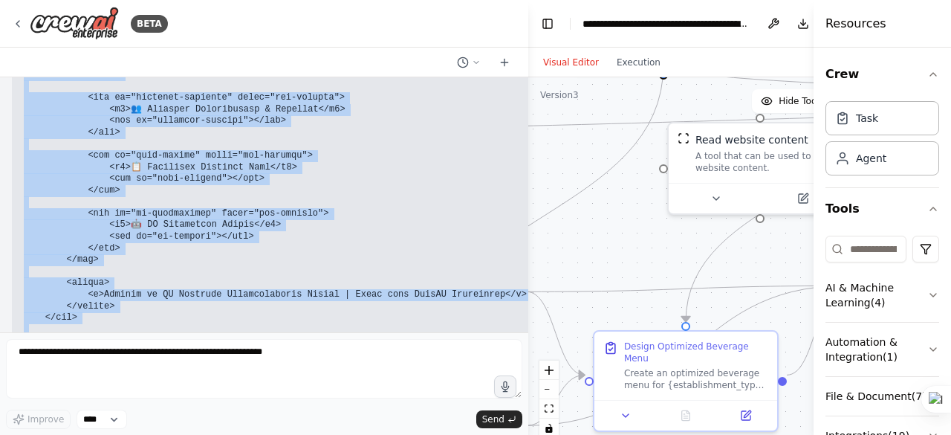
scroll to position [15115, 0]
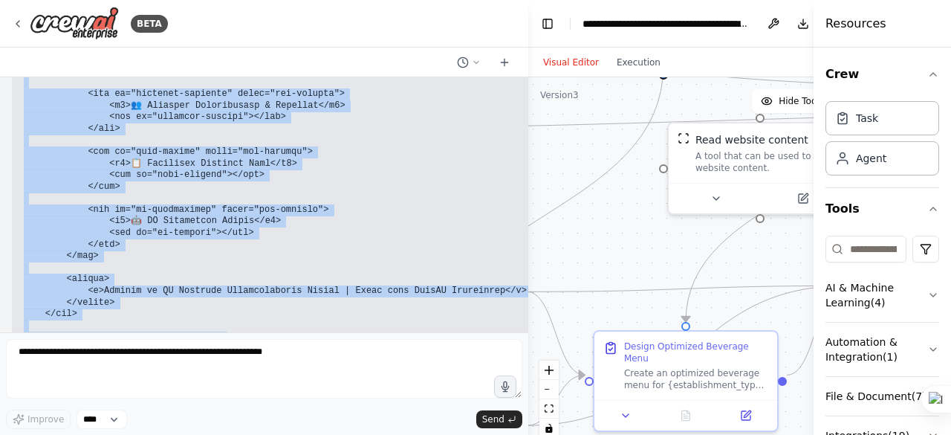
drag, startPoint x: 24, startPoint y: 138, endPoint x: 165, endPoint y: 158, distance: 142.6
copy code "<!DOCTYPE html> <html lang="en"> <head> <meta charset="UTF-8"> <meta name="view…"
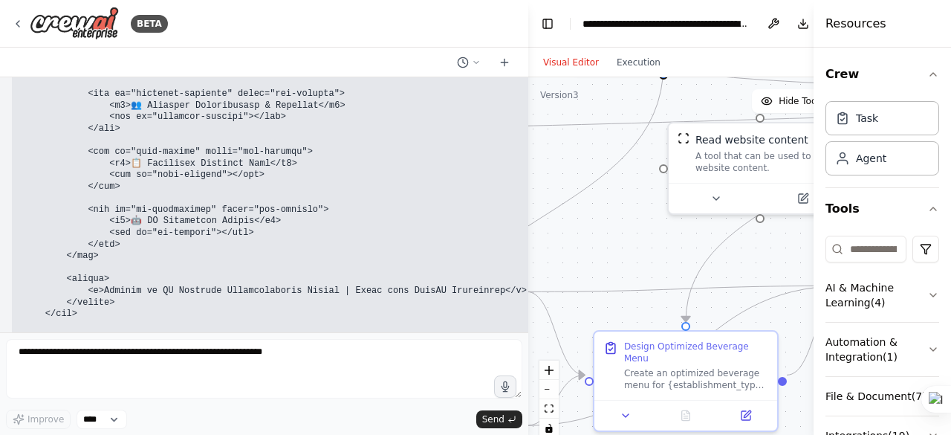
click at [198, 375] on h3 "File 2: styles.css (Styling)" at bounding box center [425, 382] width 803 height 15
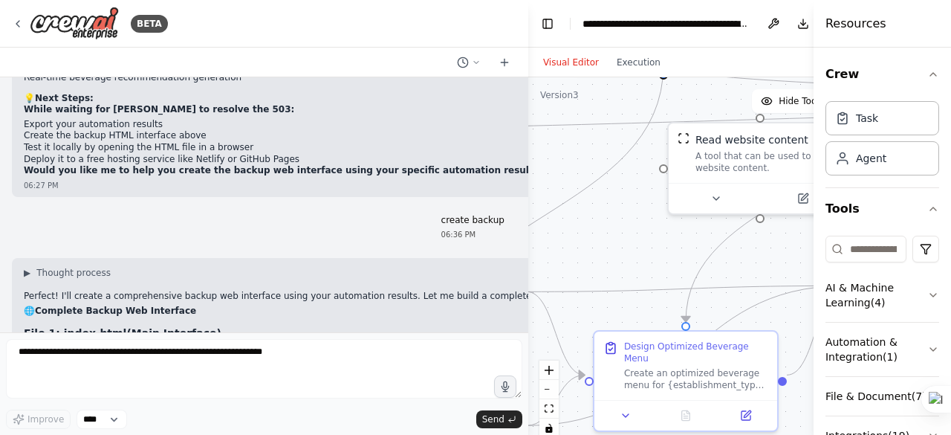
scroll to position [13852, 0]
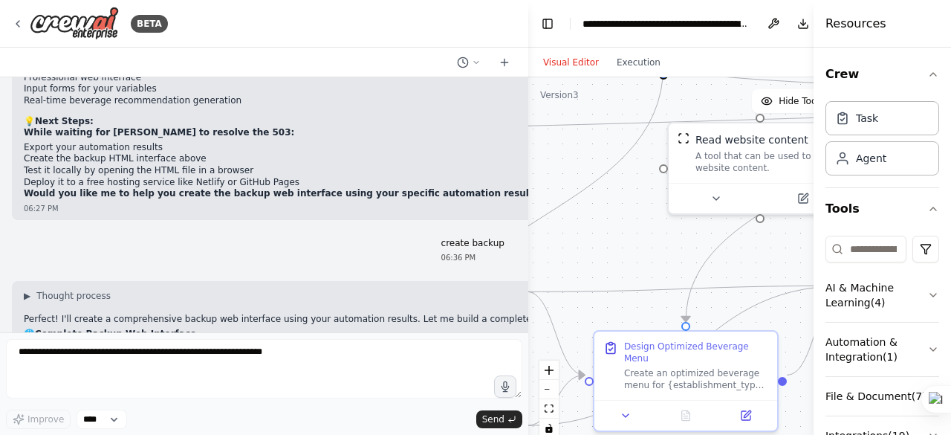
drag, startPoint x: 56, startPoint y: 149, endPoint x: 111, endPoint y: 155, distance: 54.6
click at [111, 350] on strong "File 1: index.html" at bounding box center [75, 356] width 103 height 12
copy strong "index.html"
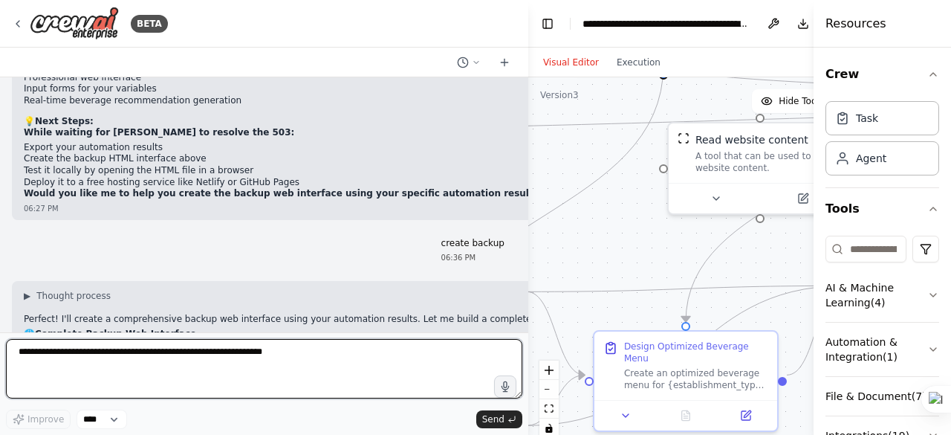
click at [41, 395] on textarea at bounding box center [264, 368] width 517 height 59
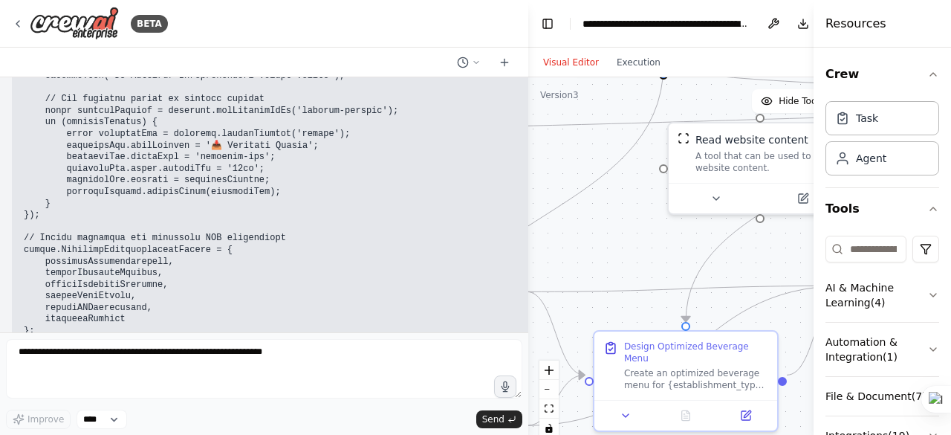
scroll to position [22536, 0]
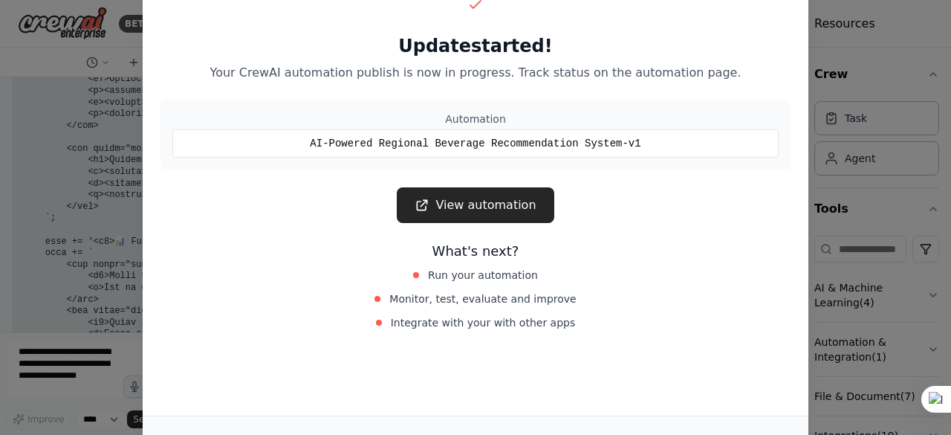
scroll to position [22716, 0]
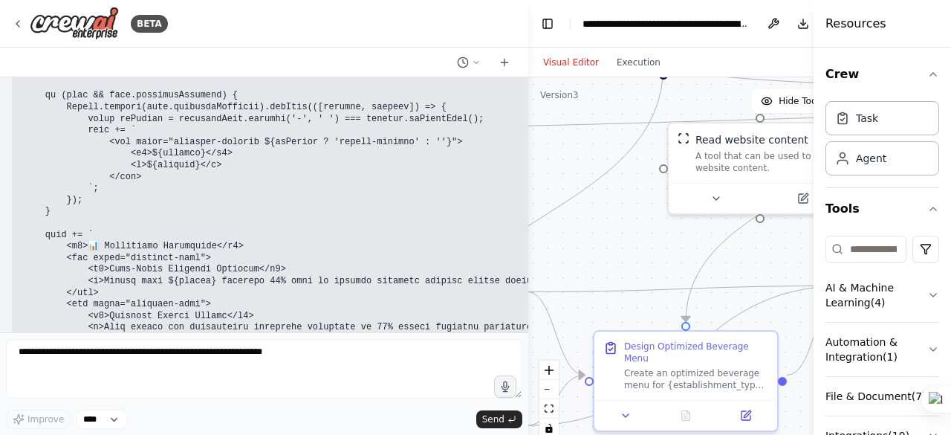
scroll to position [20150, 0]
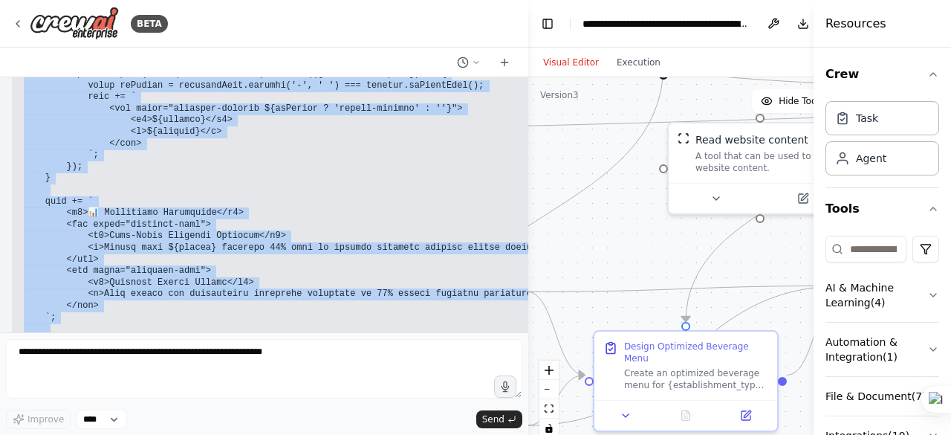
drag, startPoint x: 18, startPoint y: 224, endPoint x: 248, endPoint y: 261, distance: 232.7
copy div "// Beverage Recommendation Data (Based on your CrewAI automation results) const…"
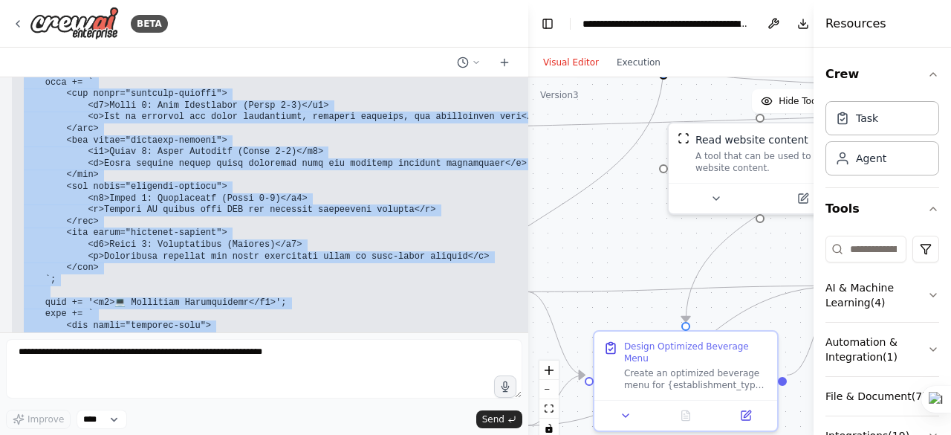
scroll to position [21556, 0]
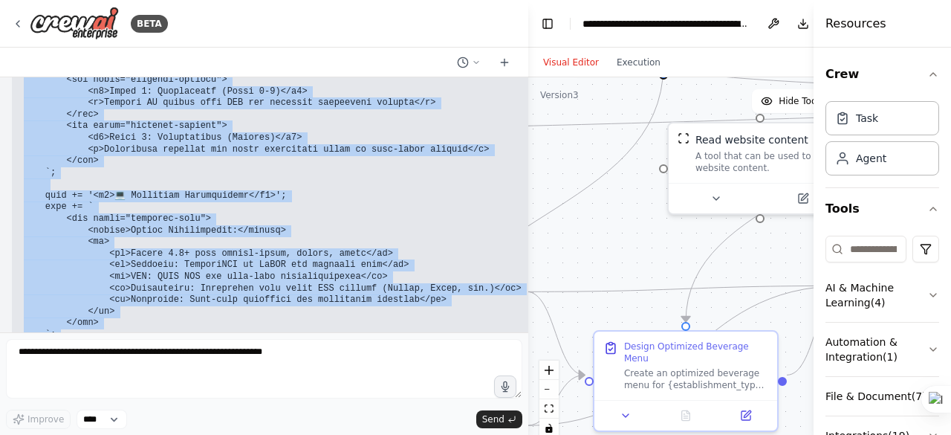
drag, startPoint x: 81, startPoint y: 204, endPoint x: 308, endPoint y: 316, distance: 253.0
click at [308, 316] on pre at bounding box center [366, 237] width 685 height 2202
copy code "html += '<h4>📋 Menu Implementation Strategy</h4>'; html += '<ul>'; recommendati…"
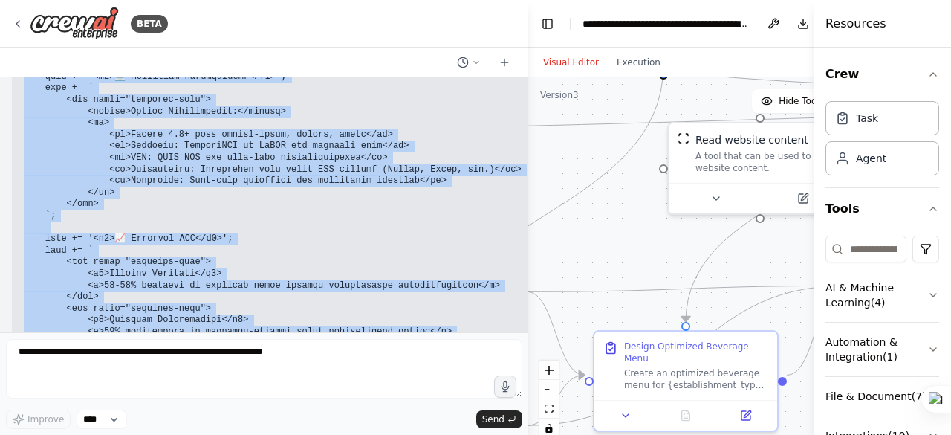
scroll to position [21705, 0]
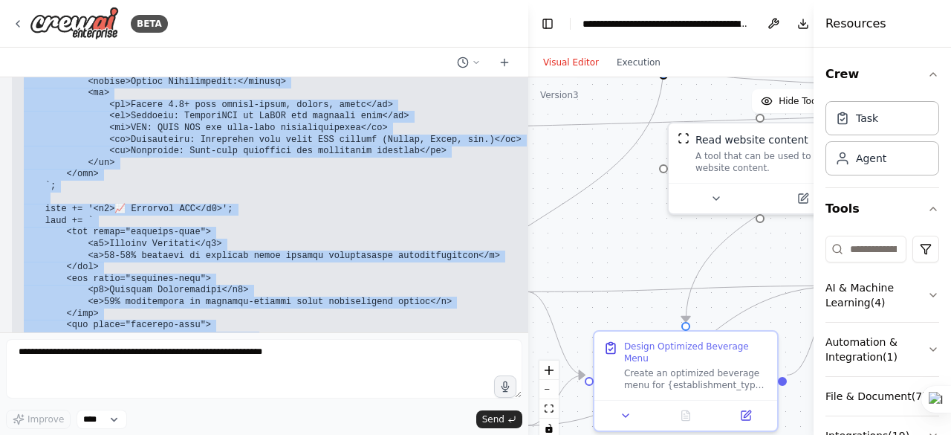
click at [59, 169] on pre at bounding box center [366, 88] width 685 height 2202
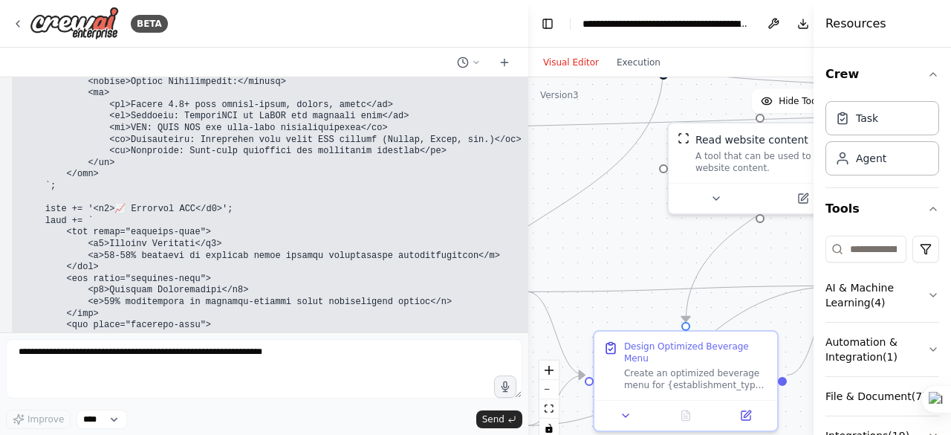
click at [523, 330] on div at bounding box center [526, 217] width 6 height 435
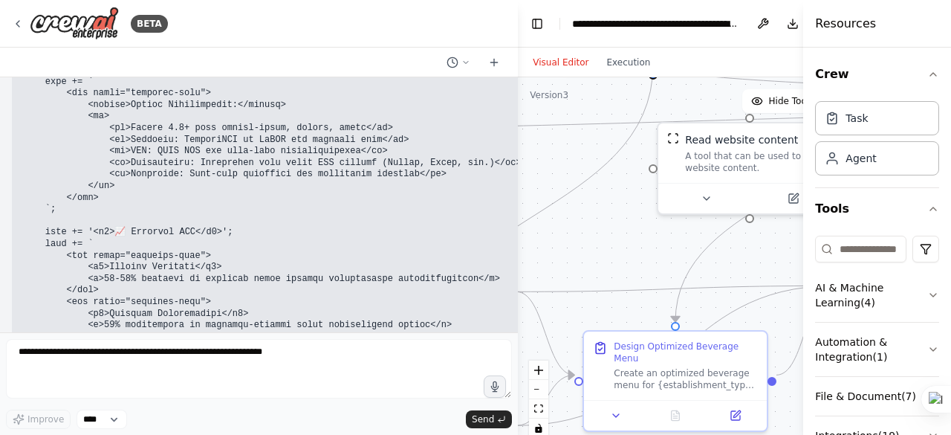
scroll to position [21739, 0]
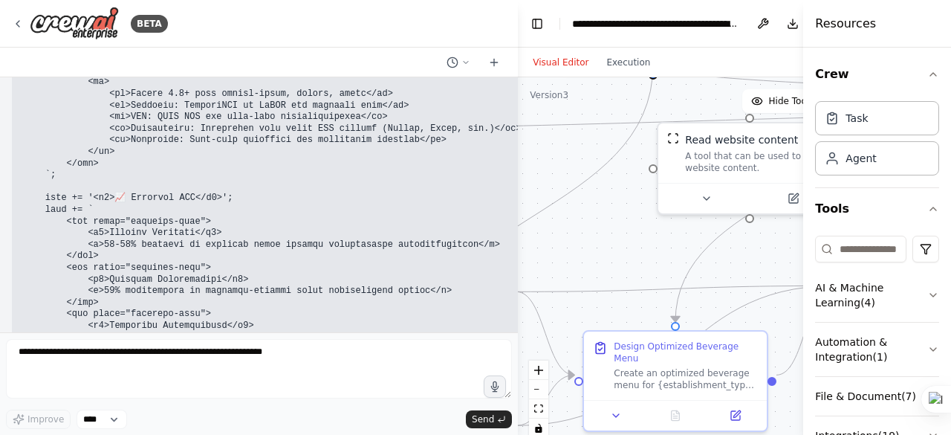
click at [522, 305] on div "BETA Hello! I'm the CrewAI assistant. What kind of automation do you want to bu…" at bounding box center [475, 217] width 951 height 435
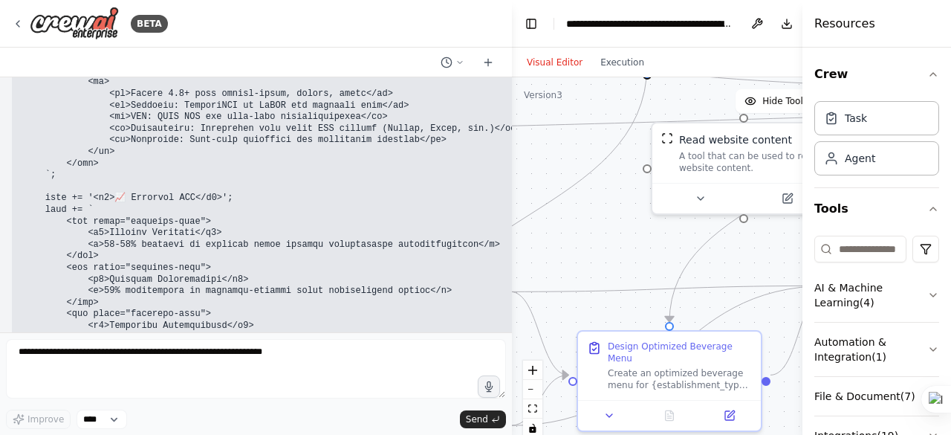
scroll to position [21751, 0]
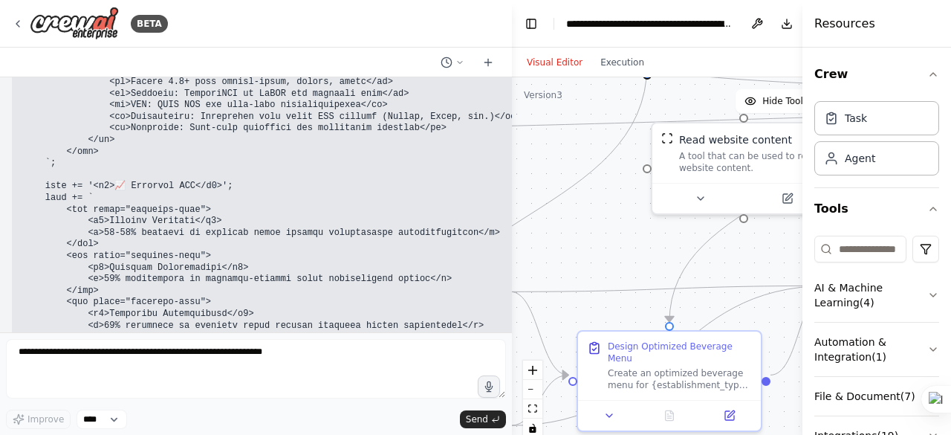
drag, startPoint x: 512, startPoint y: 300, endPoint x: 510, endPoint y: 308, distance: 8.5
click at [511, 307] on div "BETA Hello! I'm the CrewAI assistant. What kind of automation do you want to bu…" at bounding box center [475, 217] width 951 height 435
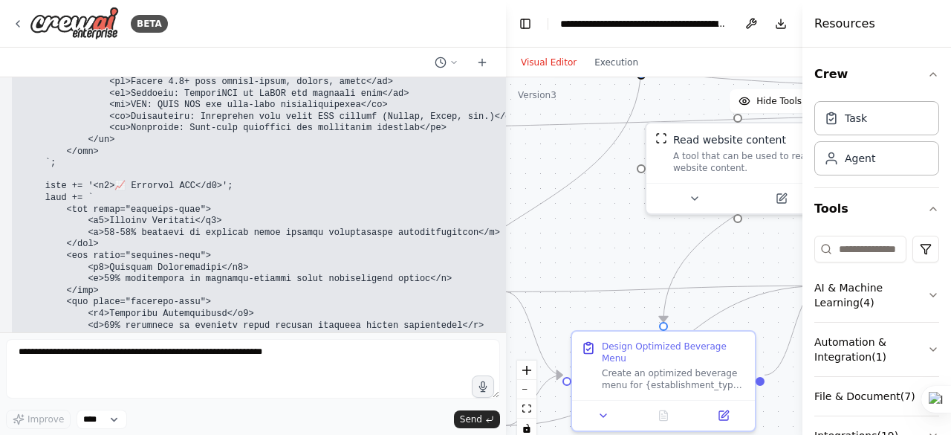
scroll to position [21774, 0]
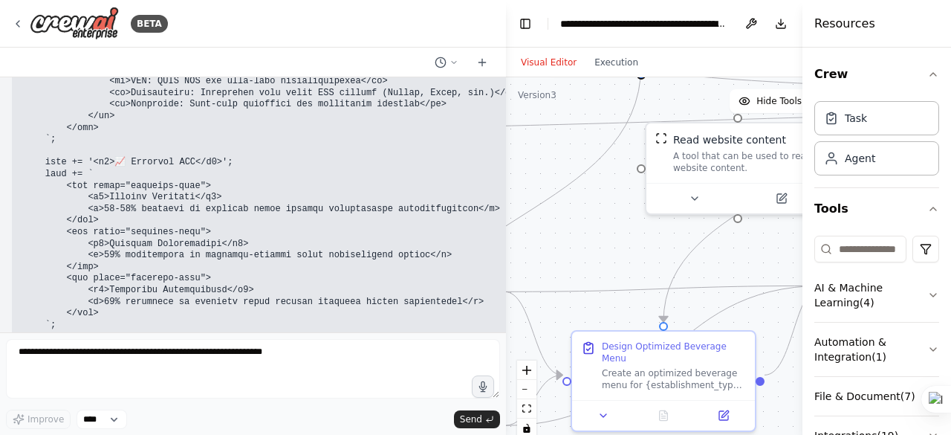
drag, startPoint x: 506, startPoint y: 303, endPoint x: 506, endPoint y: 319, distance: 16.4
click at [506, 319] on div "BETA Hello! I'm the CrewAI assistant. What kind of automation do you want to bu…" at bounding box center [475, 217] width 951 height 435
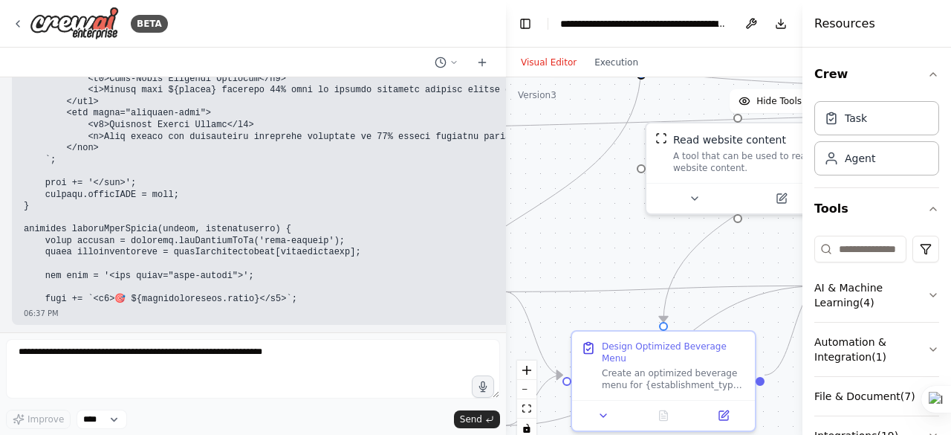
scroll to position [20326, 0]
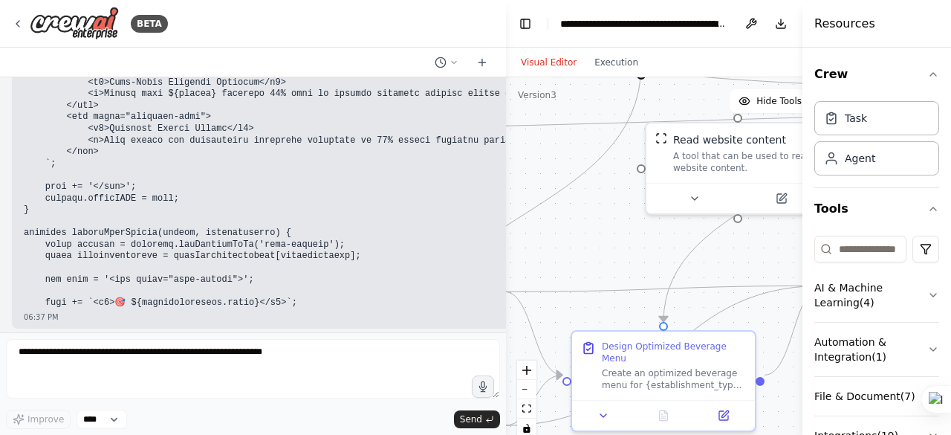
drag, startPoint x: 91, startPoint y: 273, endPoint x: 17, endPoint y: 231, distance: 85.2
copy code "html += '<h4>📋 Menu Implementation Strategy</h4>'; html += '<ul>'; recommendati…"
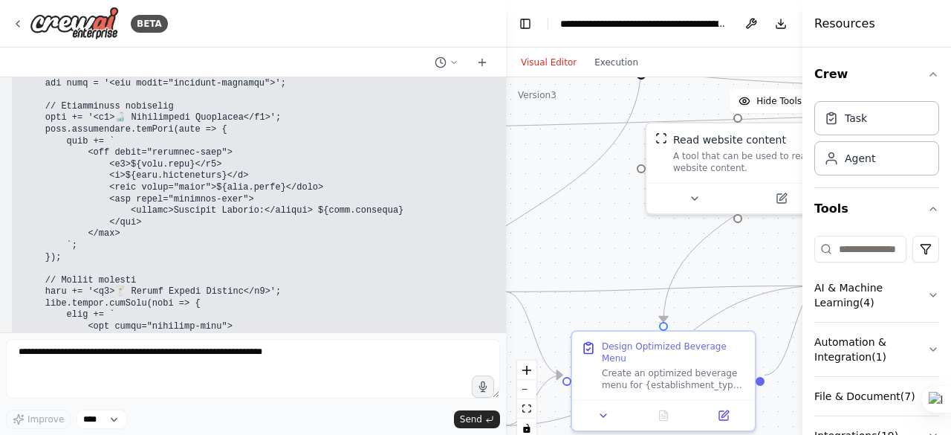
drag, startPoint x: 165, startPoint y: 173, endPoint x: 181, endPoint y: 202, distance: 33.3
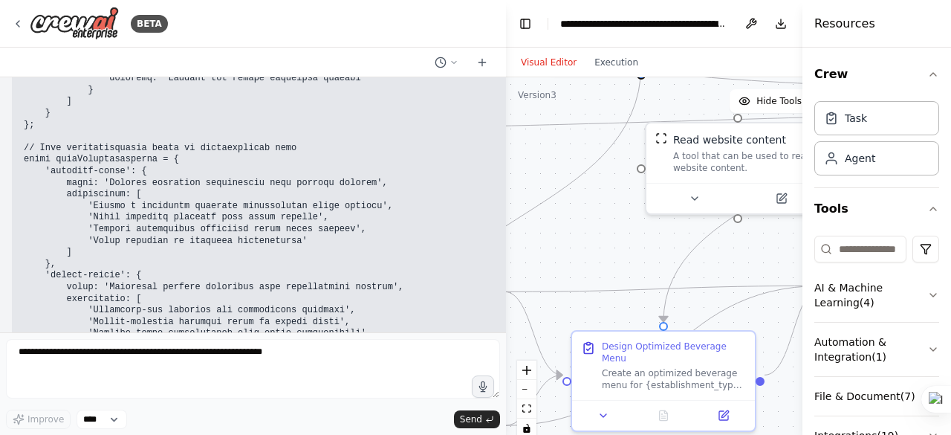
drag, startPoint x: 210, startPoint y: 167, endPoint x: 218, endPoint y: 152, distance: 17.0
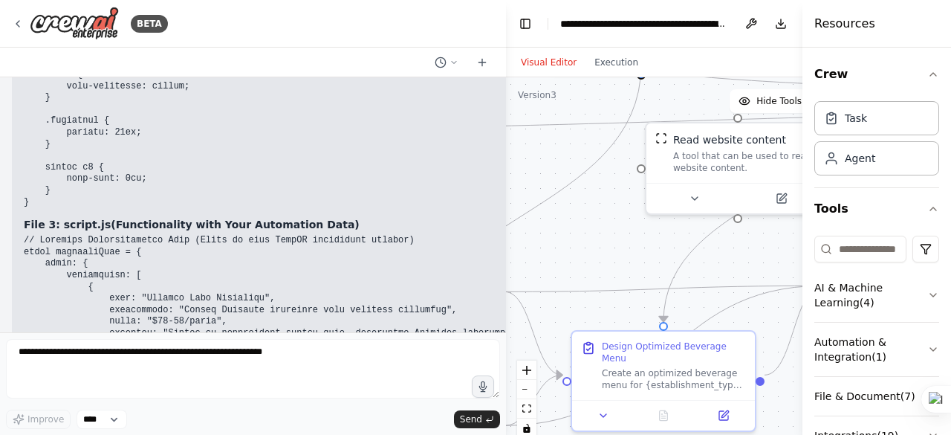
scroll to position [17437, 0]
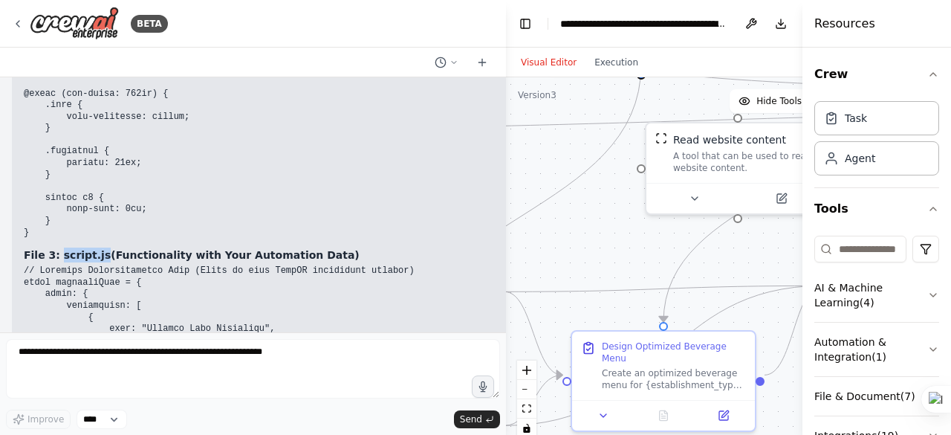
drag, startPoint x: 98, startPoint y: 100, endPoint x: 59, endPoint y: 102, distance: 39.4
click at [59, 248] on h3 "File 3: script.js (Functionality with Your Automation Data)" at bounding box center [425, 255] width 803 height 15
copy strong "script.js"
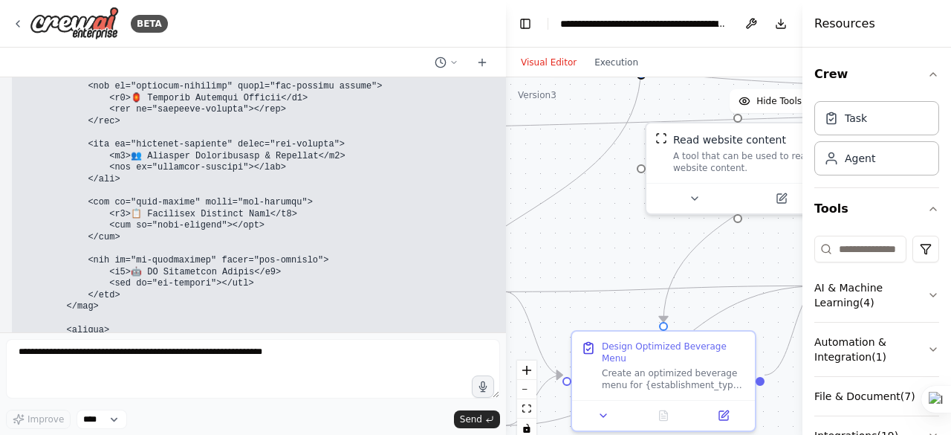
scroll to position [15133, 0]
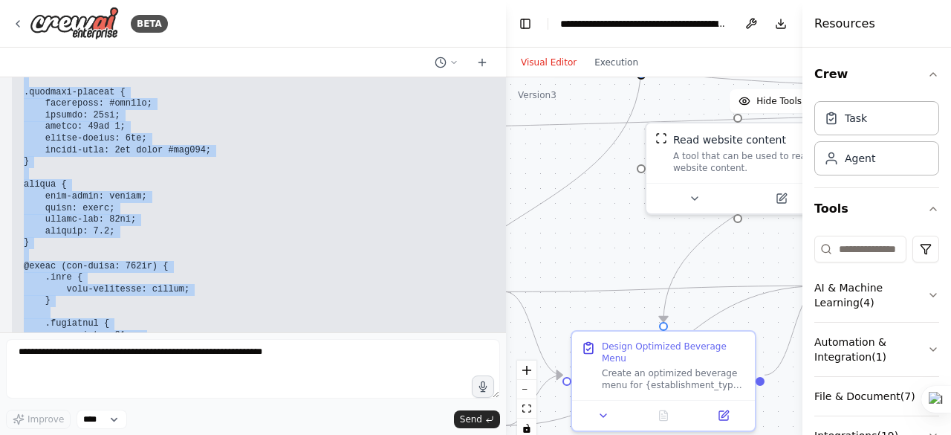
scroll to position [17306, 0]
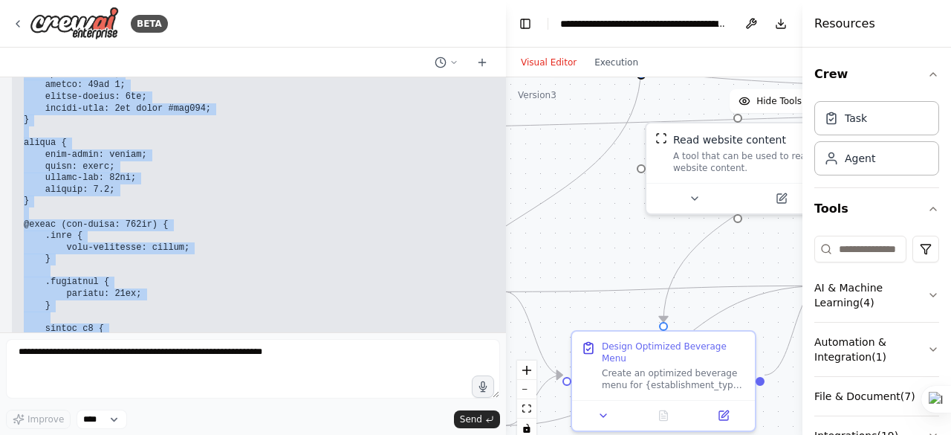
drag, startPoint x: 18, startPoint y: 171, endPoint x: 129, endPoint y: 209, distance: 117.8
click at [129, 209] on div "▶ Thought process Perfect! I'll create a comprehensive backup web interface usi…" at bounding box center [425, 98] width 827 height 6499
copy code "* { margin: 0; padding: 0; box-sizing: border-box; } body { font-family: -apple…"
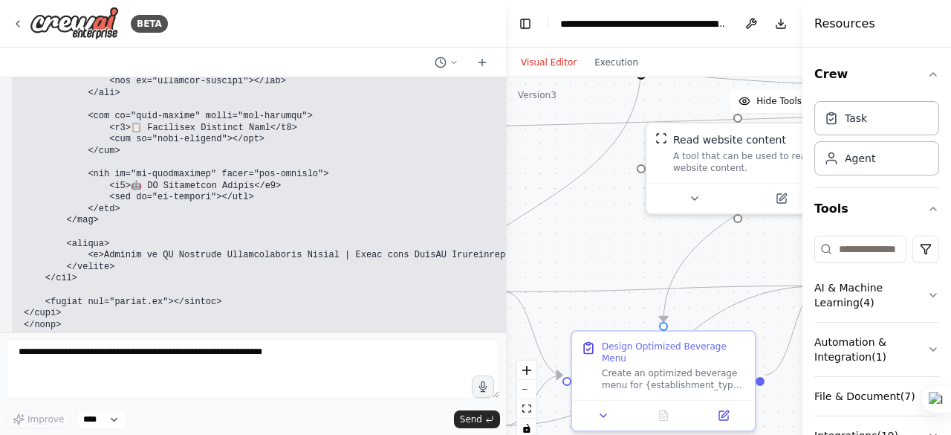
scroll to position [15151, 0]
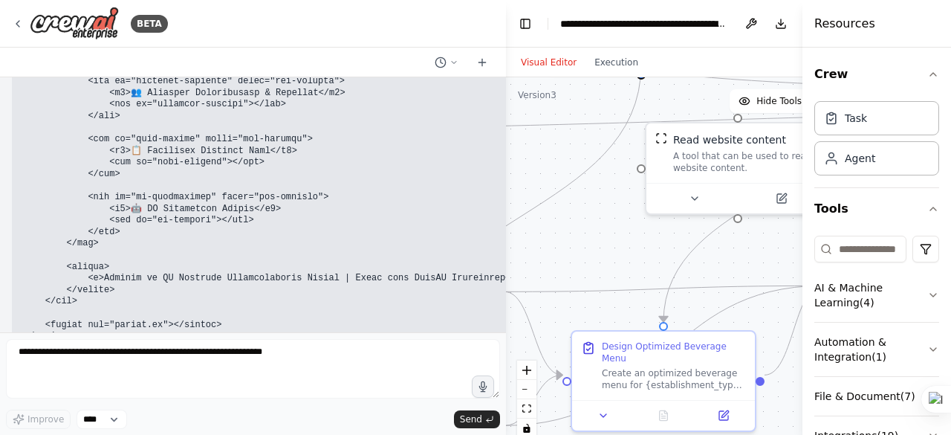
drag, startPoint x: 103, startPoint y: 213, endPoint x: 58, endPoint y: 215, distance: 44.7
click at [58, 364] on strong "File 2: styles.css" at bounding box center [72, 370] width 97 height 12
copy strong "styles.css"
drag, startPoint x: 856, startPoint y: 72, endPoint x: 799, endPoint y: 91, distance: 60.4
click at [856, 72] on button "Crew" at bounding box center [877, 75] width 125 height 42
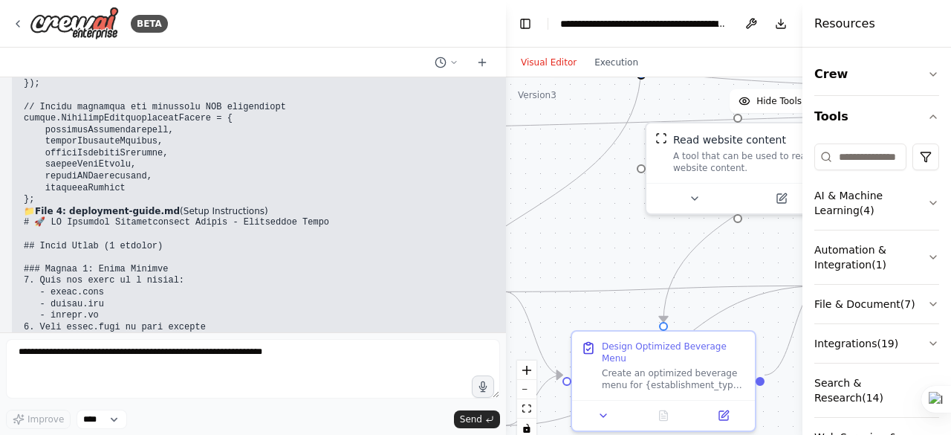
scroll to position [22658, 0]
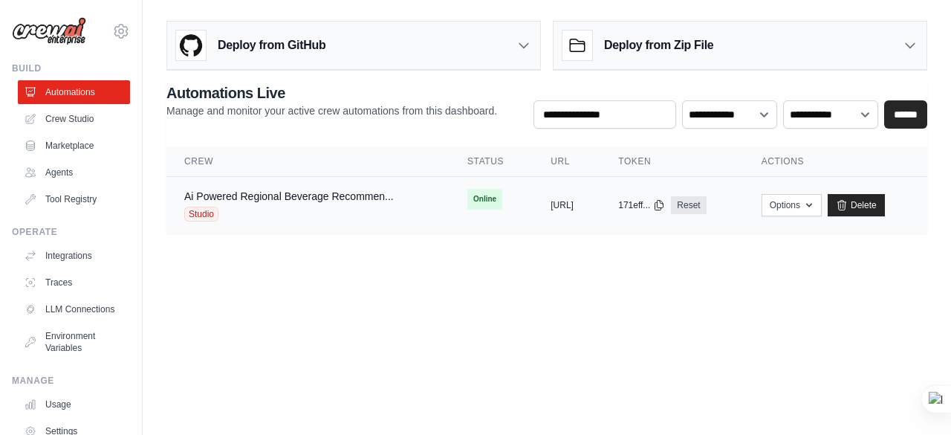
click at [198, 213] on span "Studio" at bounding box center [201, 214] width 34 height 15
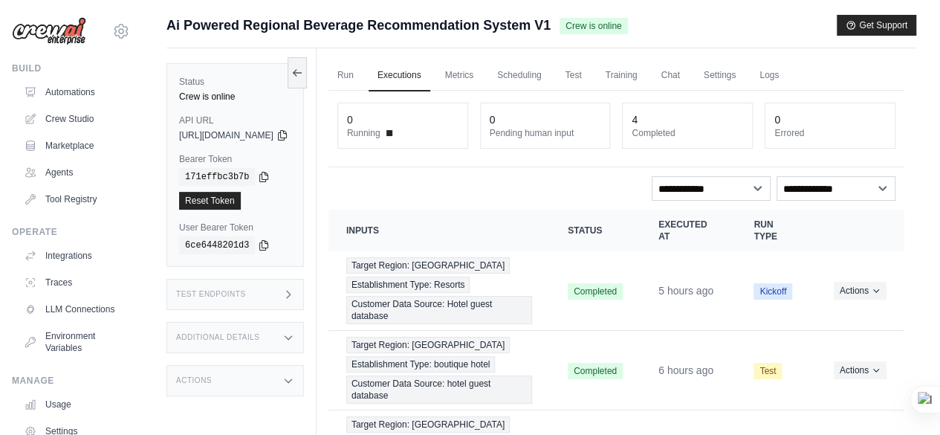
click at [876, 286] on icon "Actions for execution" at bounding box center [876, 290] width 9 height 9
click at [925, 307] on div "Submit a support request Describe your issue or question * Please be specific a…" at bounding box center [542, 320] width 798 height 610
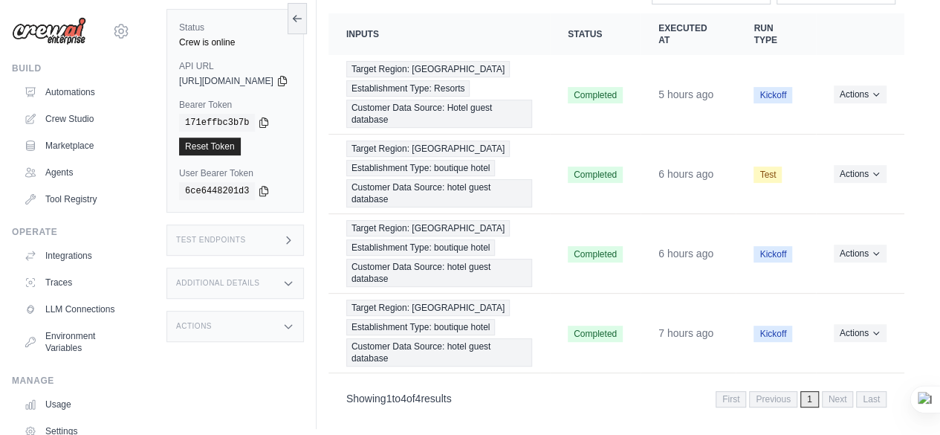
scroll to position [197, 0]
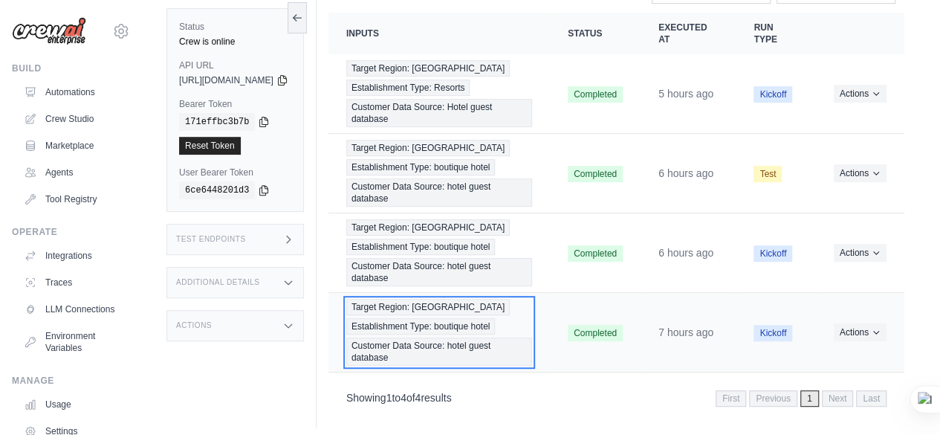
click at [404, 351] on span "Customer Data Source: hotel guest database" at bounding box center [439, 351] width 186 height 28
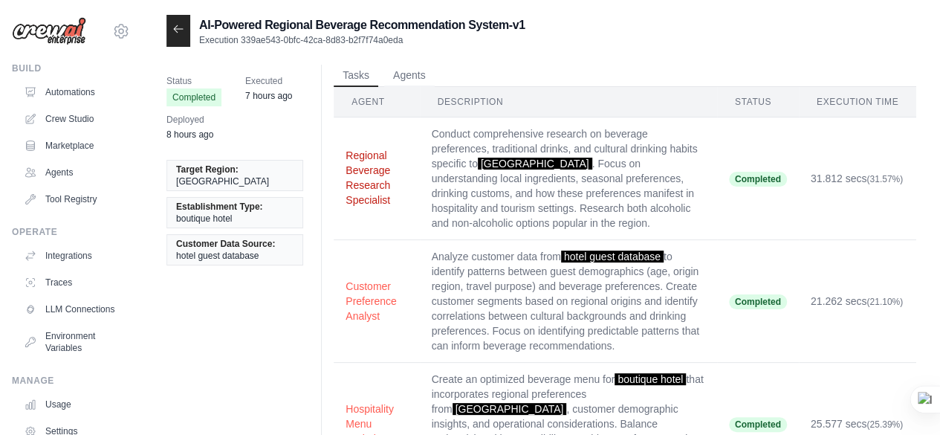
click at [359, 171] on button "Regional Beverage Research Specialist" at bounding box center [377, 177] width 62 height 59
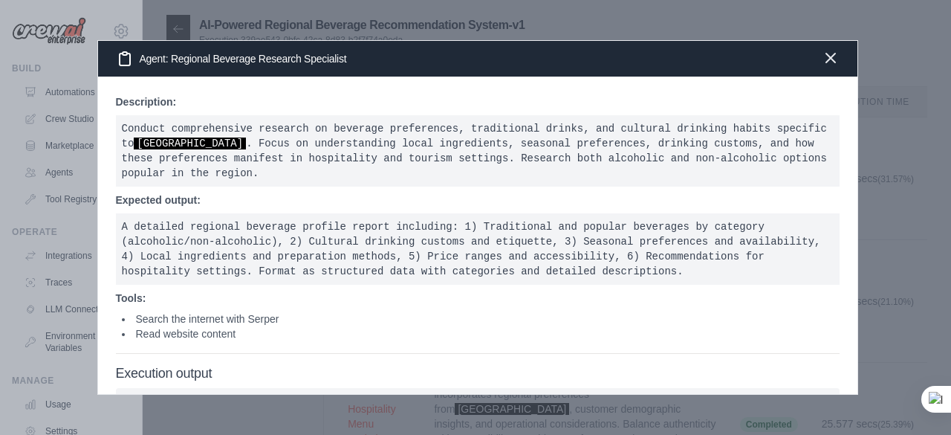
click at [834, 56] on icon "button" at bounding box center [831, 58] width 18 height 18
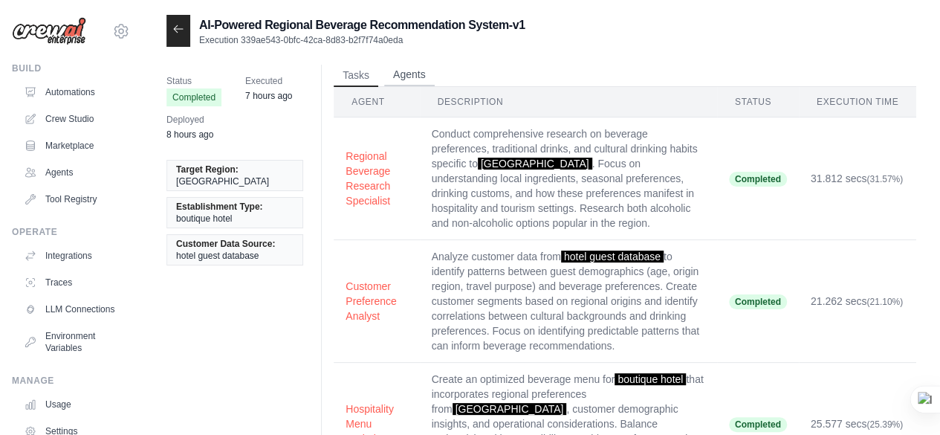
click at [407, 72] on button "Agents" at bounding box center [409, 75] width 51 height 22
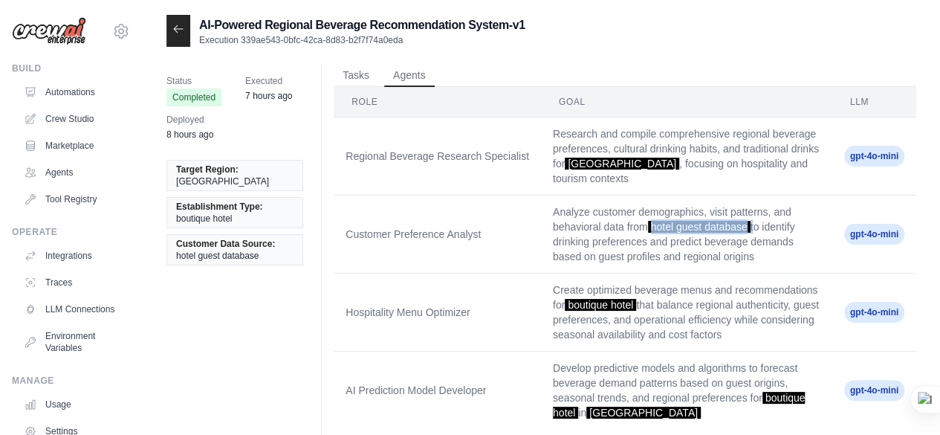
drag, startPoint x: 651, startPoint y: 209, endPoint x: 754, endPoint y: 209, distance: 103.3
click at [754, 209] on td "Analyze customer demographics, visit patterns, and behavioral data from hotel g…" at bounding box center [686, 234] width 291 height 78
copy td "hotel guest database"
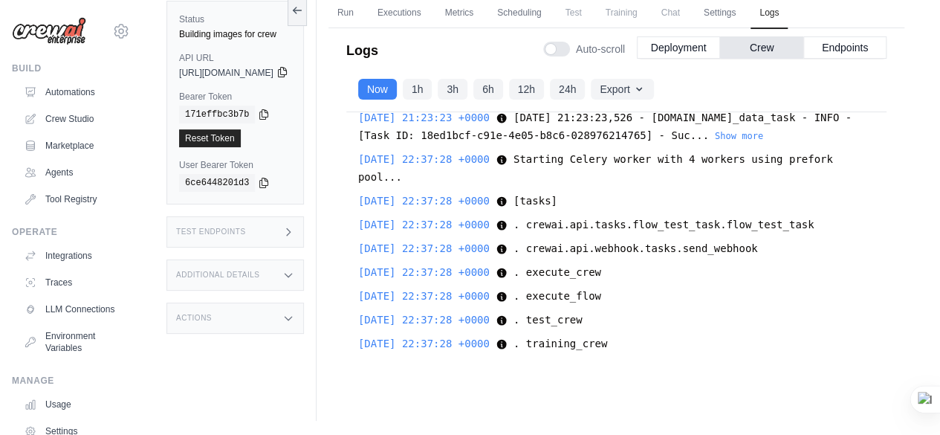
click at [288, 69] on icon at bounding box center [283, 72] width 12 height 12
click at [74, 118] on link "Crew Studio" at bounding box center [75, 119] width 112 height 24
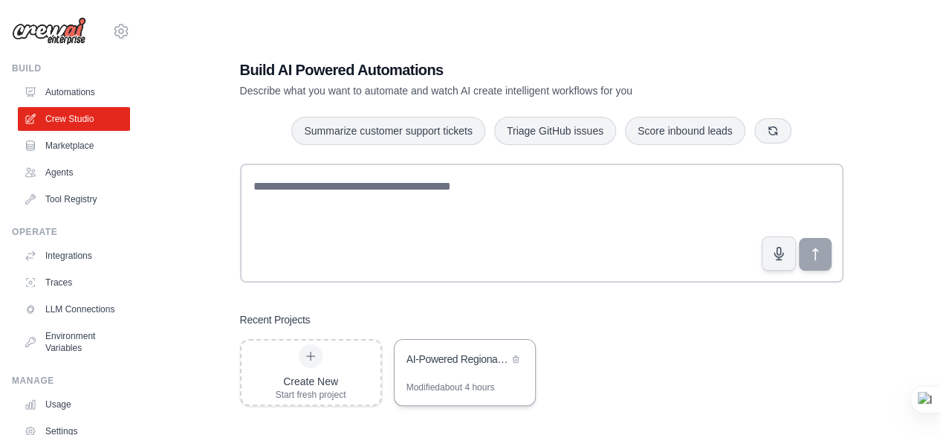
click at [453, 375] on div "AI-Powered Regional Beverage Recommendation System" at bounding box center [465, 361] width 140 height 42
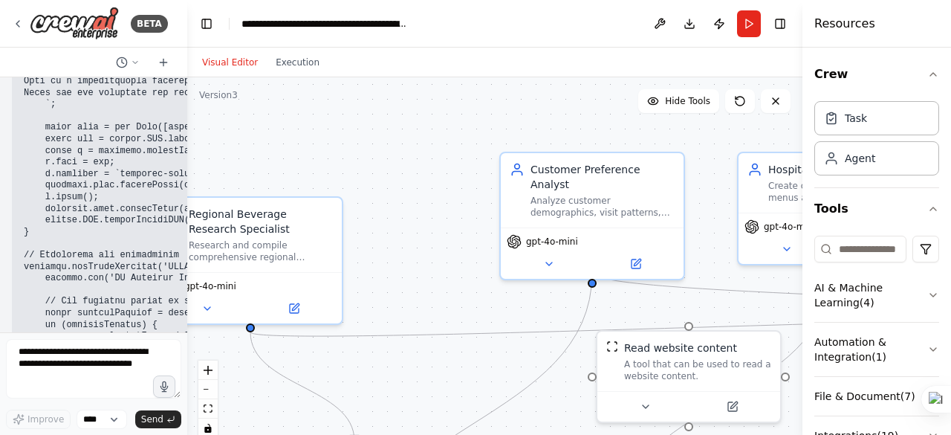
scroll to position [29707, 0]
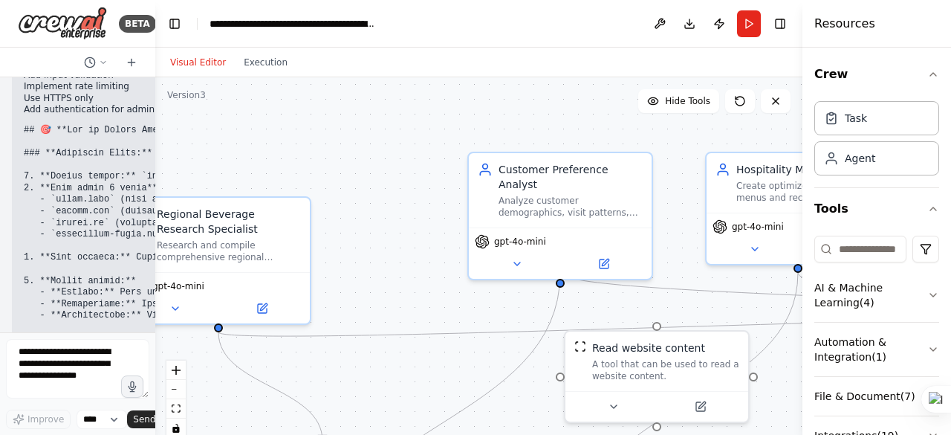
drag, startPoint x: 502, startPoint y: 133, endPoint x: 117, endPoint y: 92, distance: 387.2
click at [117, 93] on div "BETA Hello! I'm the CrewAI assistant. What kind of automation do you want to bu…" at bounding box center [77, 217] width 155 height 435
click at [714, 25] on button "Publish" at bounding box center [720, 23] width 24 height 27
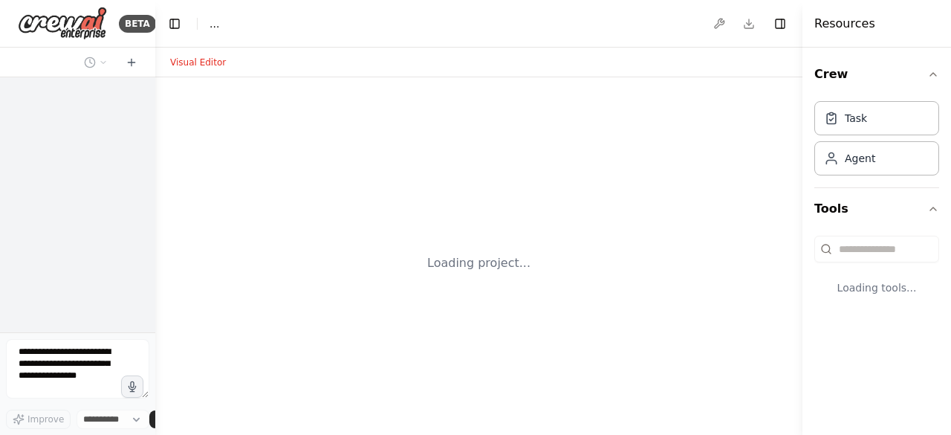
select select "****"
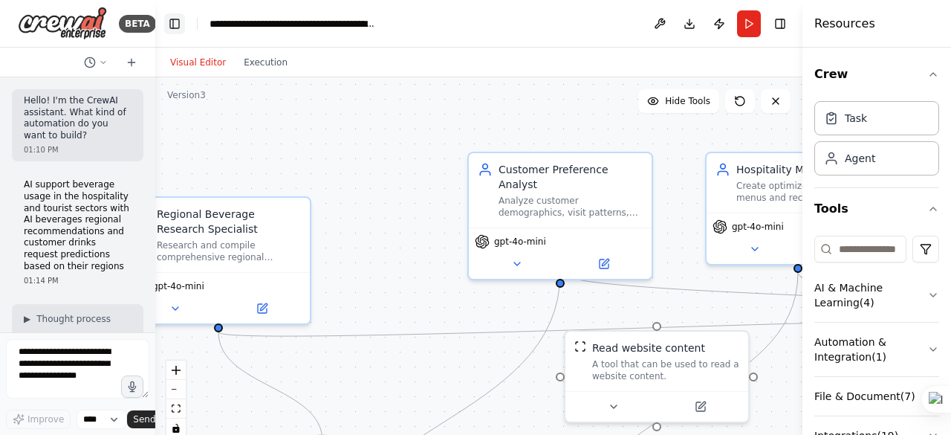
scroll to position [29707, 0]
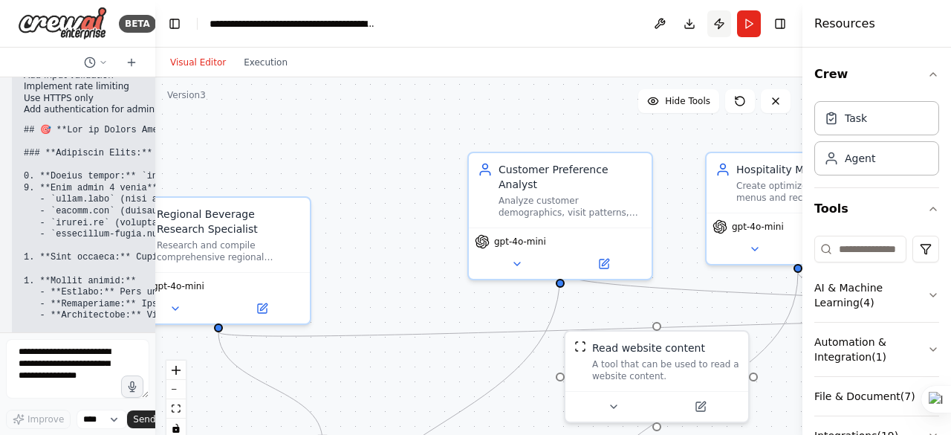
click at [718, 22] on button "Publish" at bounding box center [720, 23] width 24 height 27
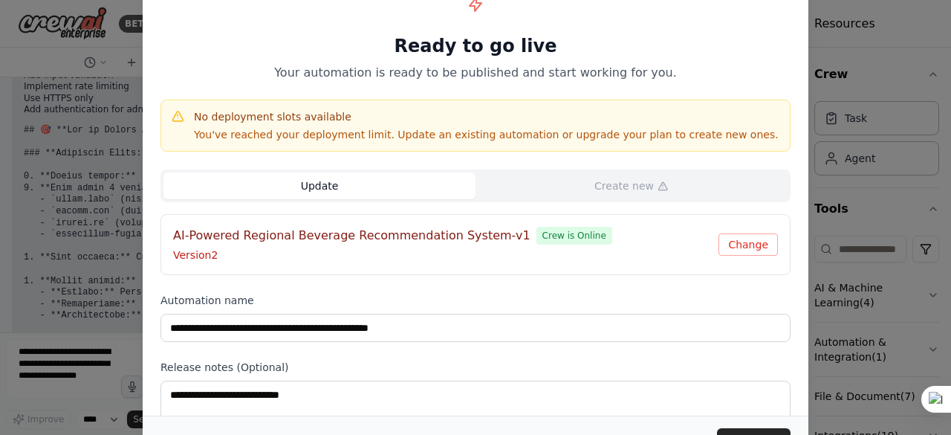
click at [318, 184] on button "Update" at bounding box center [320, 185] width 312 height 27
click at [746, 239] on button "Change" at bounding box center [748, 244] width 59 height 22
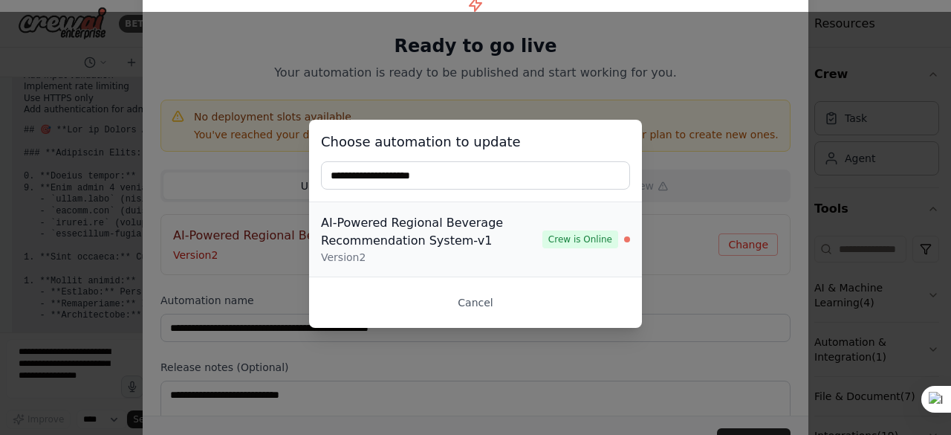
click at [400, 236] on div "AI-Powered Regional Beverage Recommendation System-v1" at bounding box center [432, 232] width 222 height 36
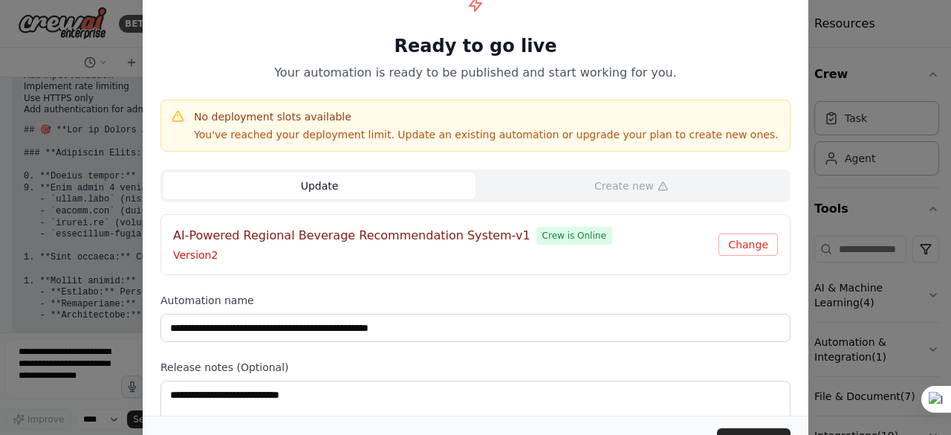
click at [328, 188] on button "Update" at bounding box center [320, 185] width 312 height 27
click at [328, 187] on button "Update" at bounding box center [320, 185] width 312 height 27
click at [737, 430] on button "Update" at bounding box center [754, 441] width 74 height 27
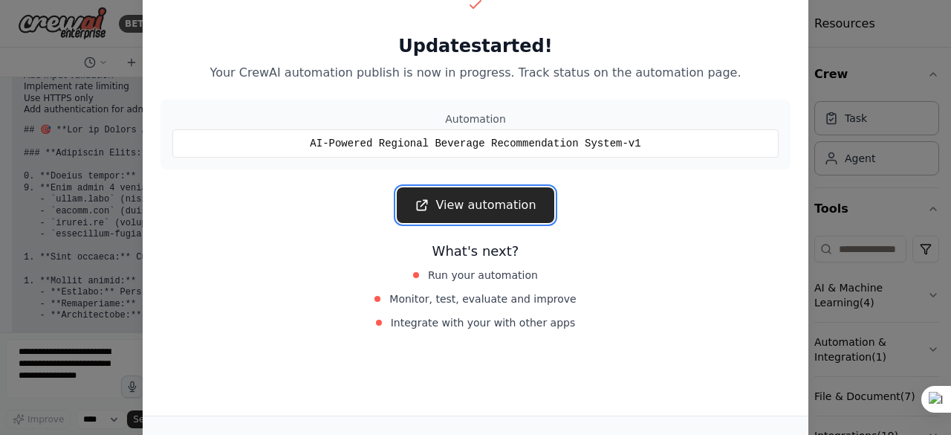
click at [485, 207] on link "View automation" at bounding box center [475, 205] width 157 height 36
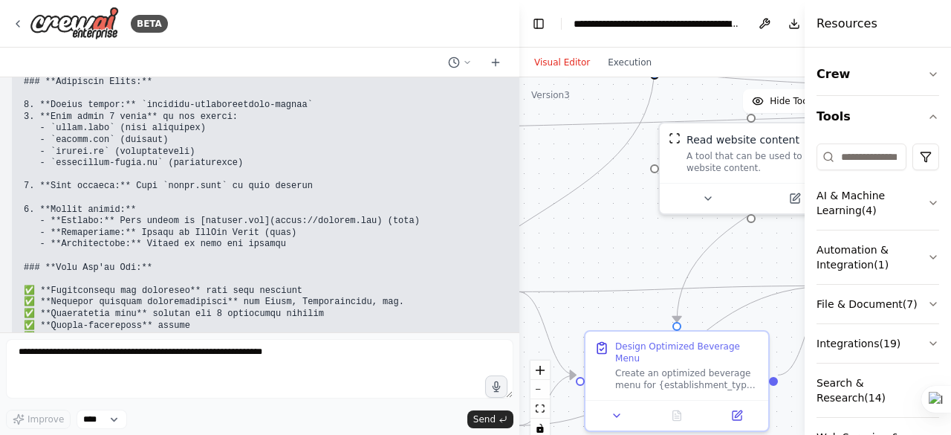
scroll to position [23545, 0]
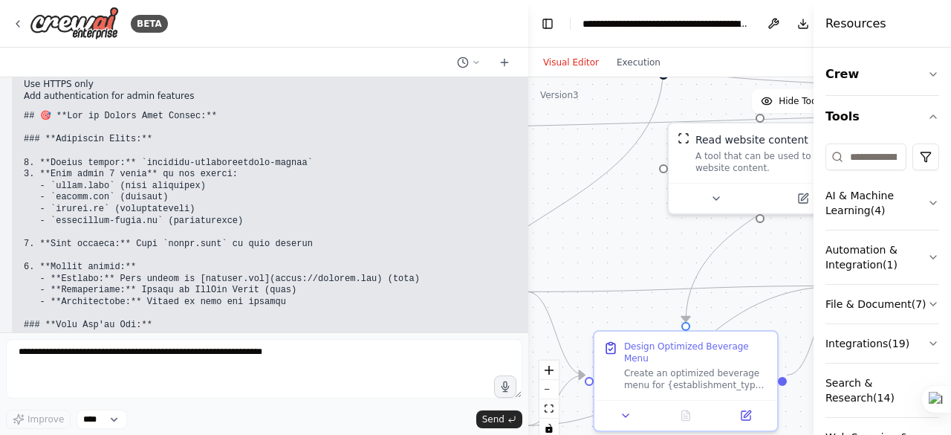
drag, startPoint x: 502, startPoint y: 229, endPoint x: 635, endPoint y: 249, distance: 133.8
click at [646, 252] on div "BETA Hello! I'm the CrewAI assistant. What kind of automation do you want to bu…" at bounding box center [475, 217] width 951 height 435
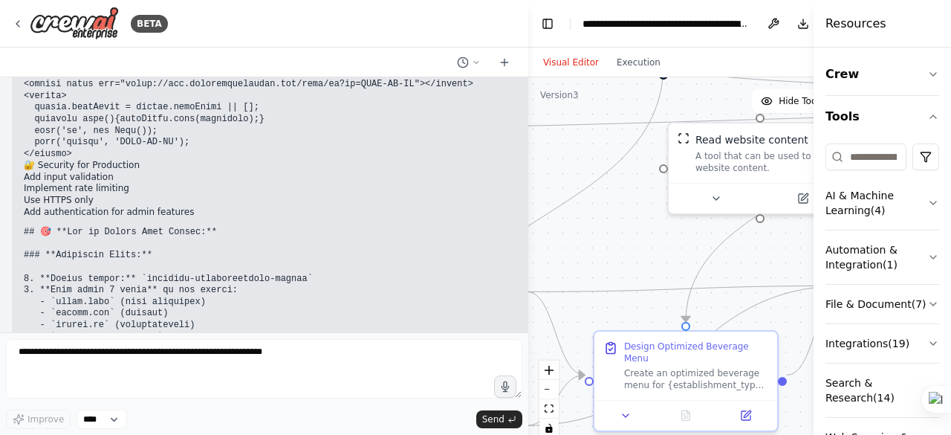
scroll to position [23396, 0]
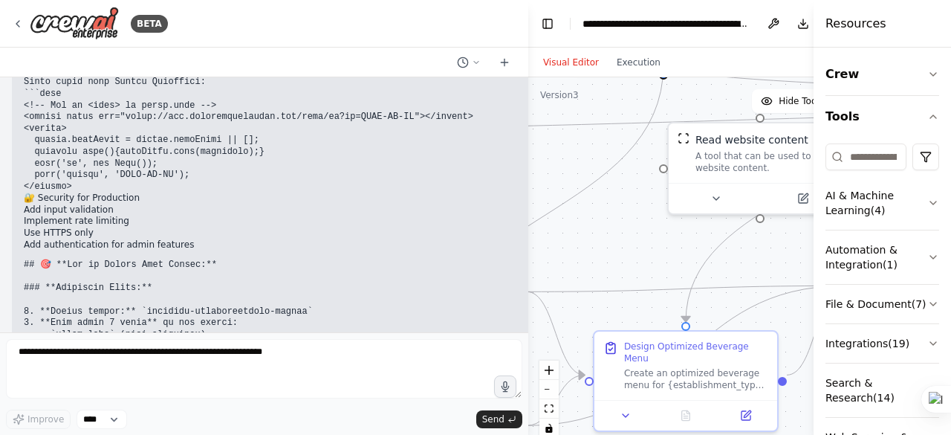
drag, startPoint x: 355, startPoint y: 234, endPoint x: 315, endPoint y: 262, distance: 48.0
click at [314, 262] on html "BETA Hello! I'm the CrewAI assistant. What kind of automation do you want to bu…" at bounding box center [475, 217] width 951 height 435
drag, startPoint x: 256, startPoint y: 234, endPoint x: 345, endPoint y: 236, distance: 89.2
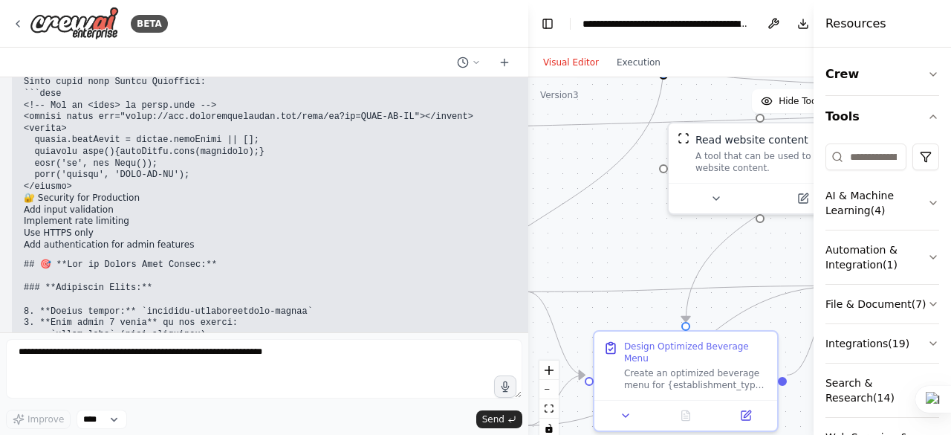
copy code "ttps://[DOMAIN_NAME])"
